Goal: Navigation & Orientation: Find specific page/section

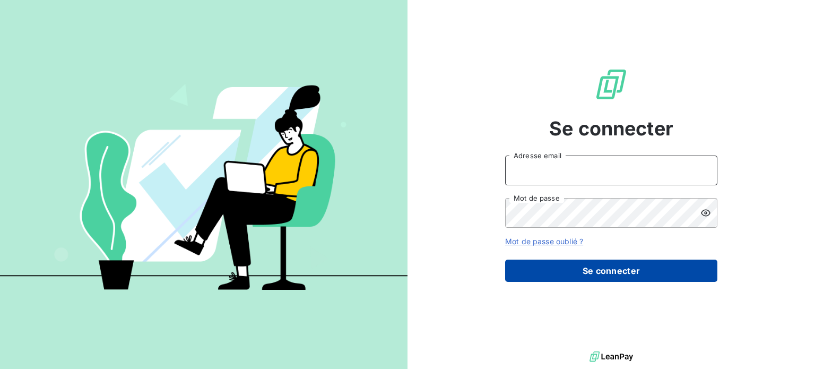
type input "[PERSON_NAME][EMAIL_ADDRESS][DOMAIN_NAME]"
click at [527, 271] on button "Se connecter" at bounding box center [611, 270] width 212 height 22
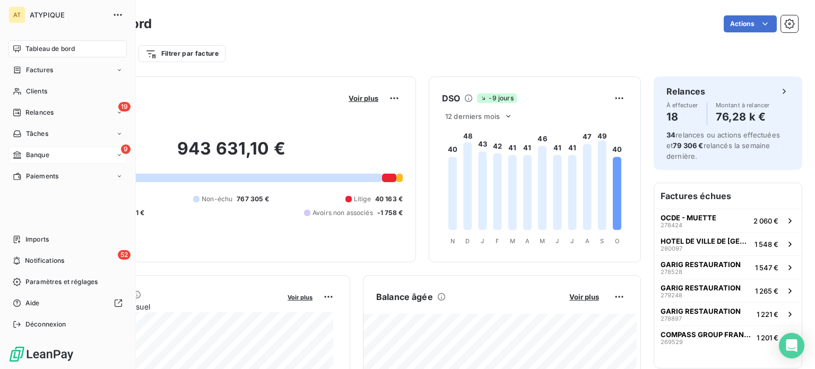
click at [30, 152] on span "Banque" at bounding box center [37, 155] width 23 height 10
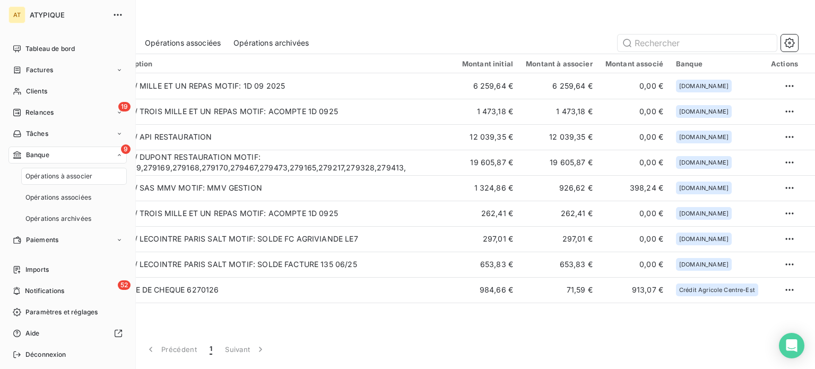
scroll to position [30, 0]
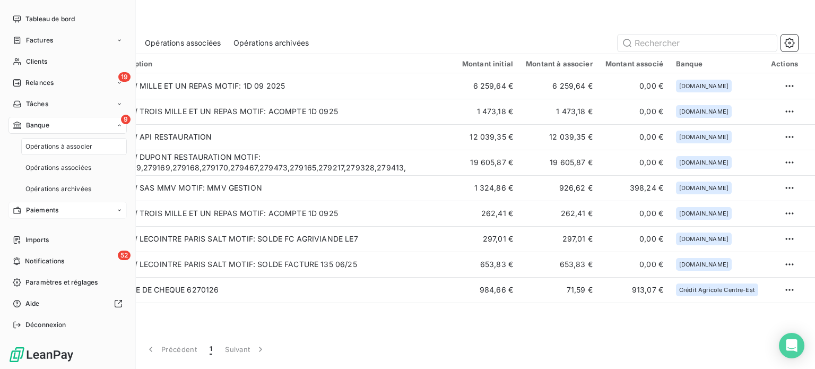
click at [60, 210] on div "Paiements" at bounding box center [67, 210] width 118 height 17
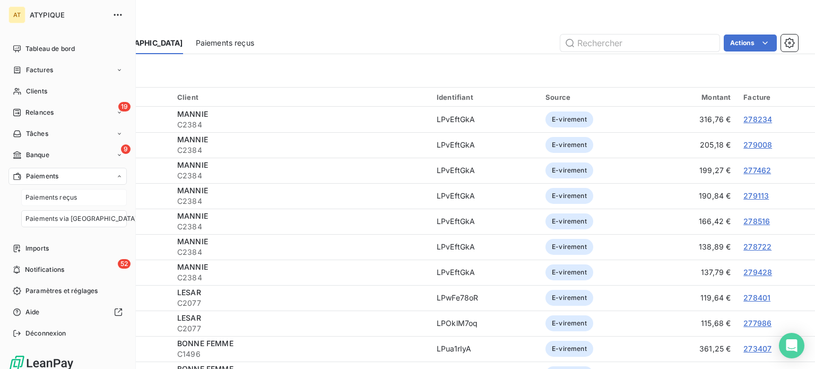
click at [65, 201] on span "Paiements reçus" at bounding box center [50, 198] width 51 height 10
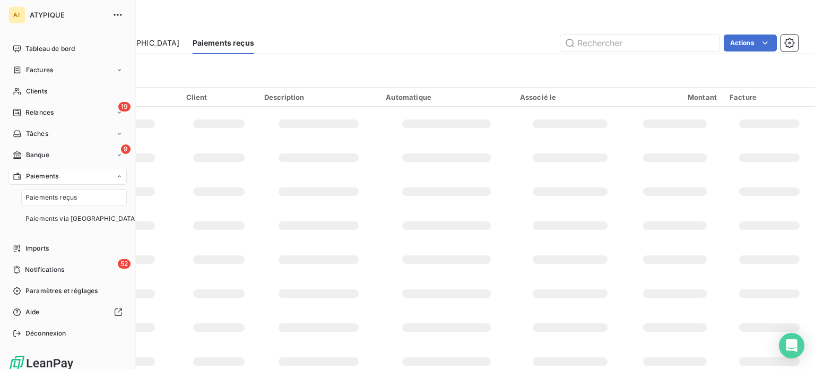
click at [76, 176] on div "Paiements" at bounding box center [67, 176] width 118 height 17
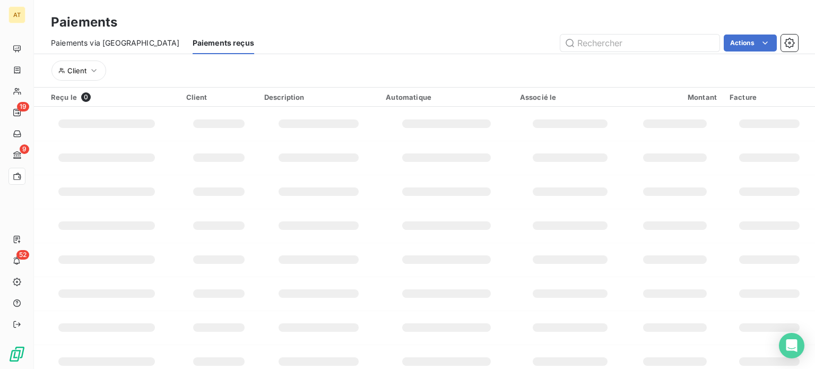
click at [115, 48] on div "Paiements via [GEOGRAPHIC_DATA]" at bounding box center [115, 43] width 129 height 22
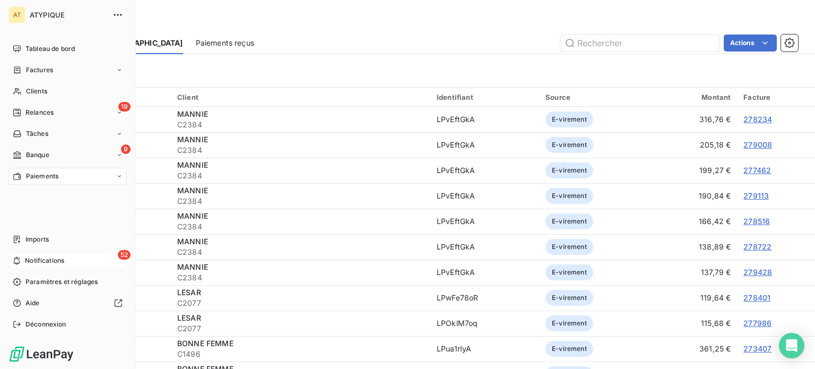
click at [61, 254] on div "52 Notifications" at bounding box center [67, 260] width 118 height 17
click at [72, 109] on div "19 Relances" at bounding box center [67, 112] width 118 height 17
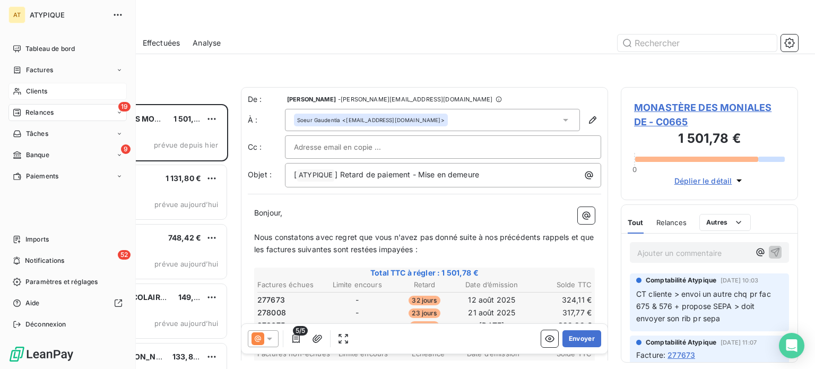
click at [42, 89] on span "Clients" at bounding box center [36, 91] width 21 height 10
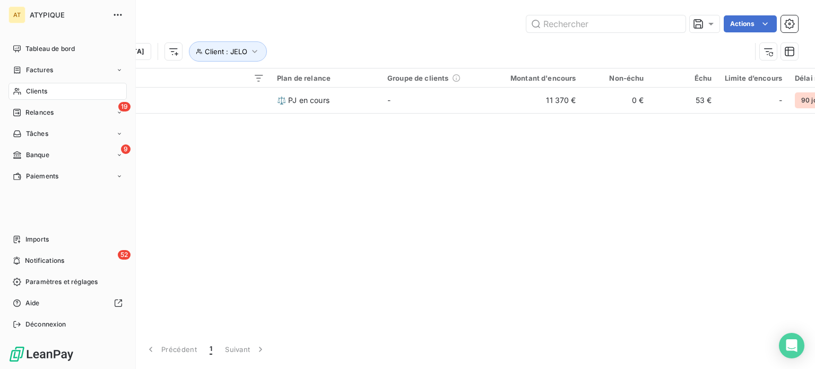
click at [49, 90] on div "Clients" at bounding box center [67, 91] width 118 height 17
click at [62, 53] on span "Tableau de bord" at bounding box center [49, 49] width 49 height 10
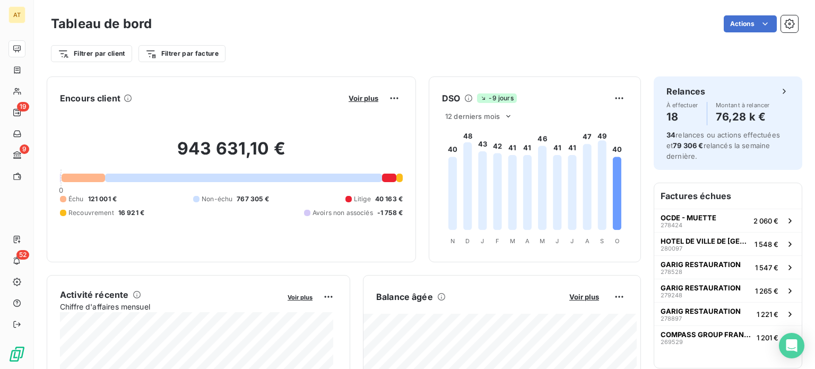
click at [416, 201] on div "Encours client Voir plus 943 631,10 € 0 Échu 121 001 € Non-échu 767 305 € Litig…" at bounding box center [344, 169] width 594 height 186
click at [382, 177] on div at bounding box center [389, 177] width 14 height 8
click at [354, 97] on span "Voir plus" at bounding box center [363, 98] width 30 height 8
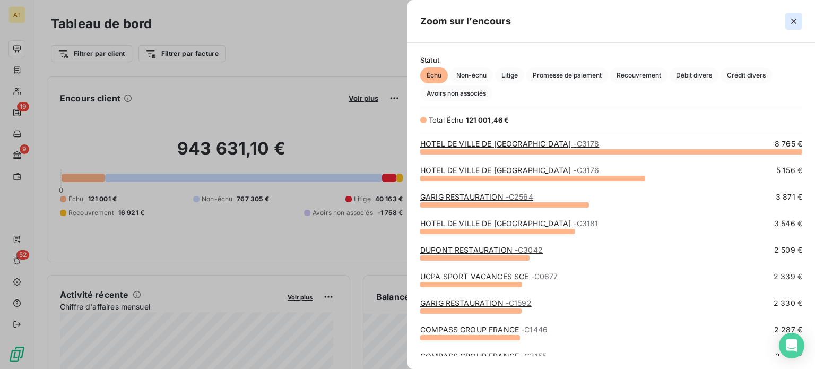
click at [792, 29] on button "button" at bounding box center [793, 21] width 17 height 17
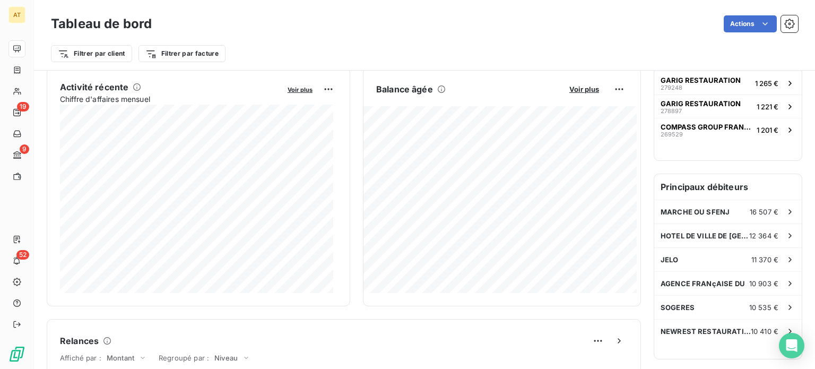
scroll to position [206, 0]
